Goal: Task Accomplishment & Management: Use online tool/utility

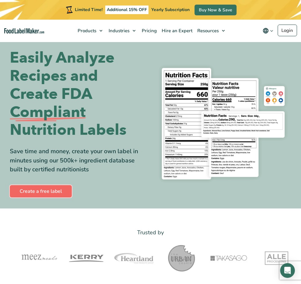
click at [47, 197] on link "Create a free label" at bounding box center [41, 191] width 62 height 12
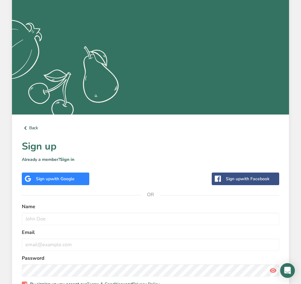
scroll to position [92, 0]
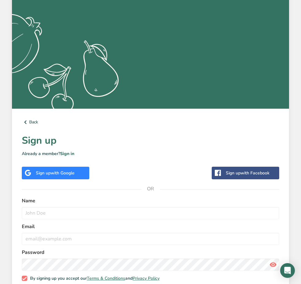
click at [76, 174] on div "Sign up with Google" at bounding box center [56, 173] width 68 height 13
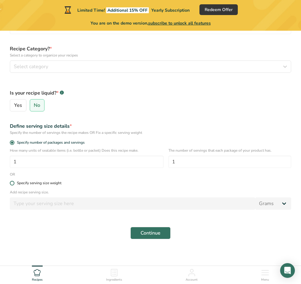
scroll to position [87, 0]
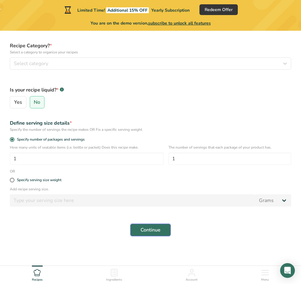
click at [149, 235] on button "Continue" at bounding box center [150, 230] width 40 height 12
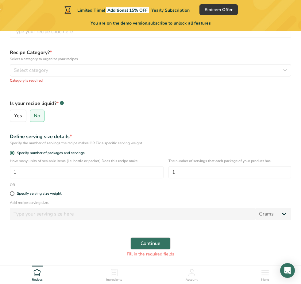
click at [118, 274] on icon at bounding box center [113, 272] width 7 height 7
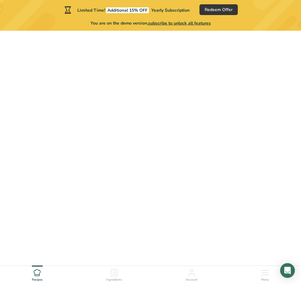
scroll to position [87, 0]
